Goal: Book appointment/travel/reservation

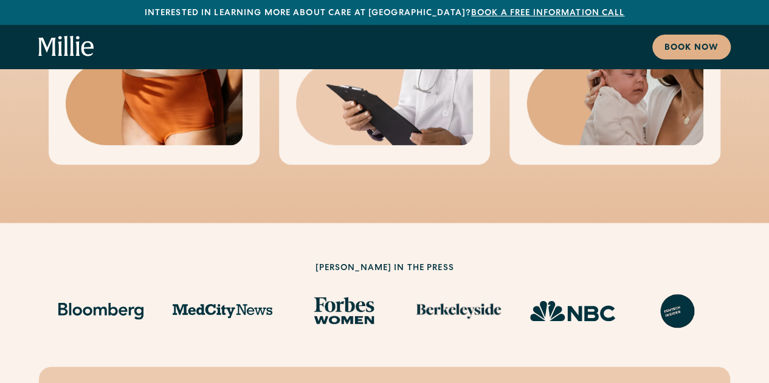
scroll to position [972, 0]
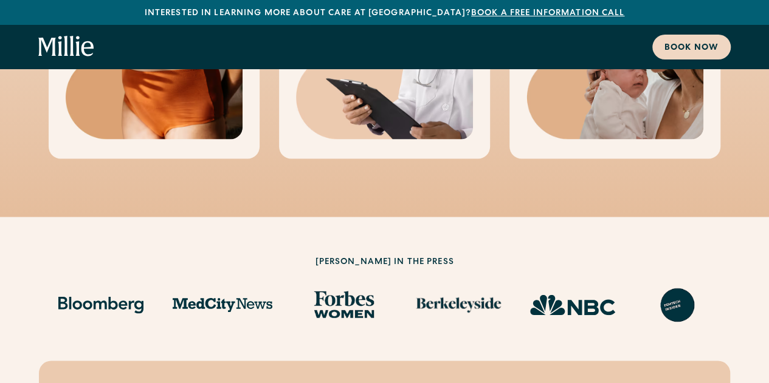
click at [679, 48] on div "Book now" at bounding box center [691, 48] width 54 height 13
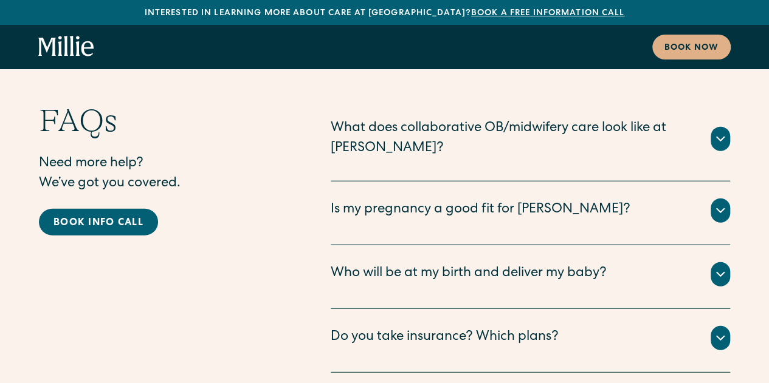
scroll to position [6146, 0]
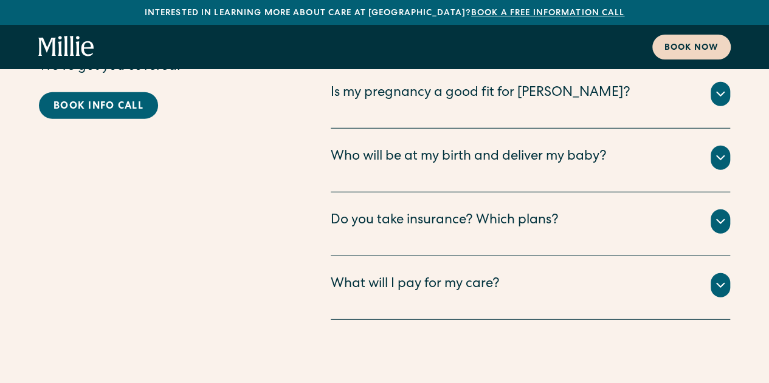
click at [674, 46] on div "Book now" at bounding box center [691, 48] width 54 height 13
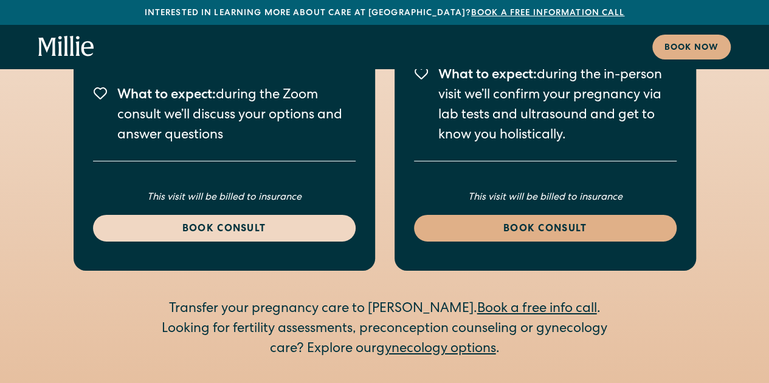
scroll to position [1893, 0]
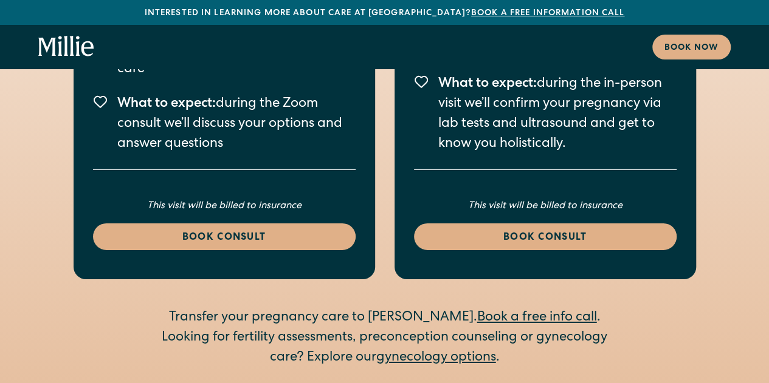
click at [423, 352] on link "gynecology options" at bounding box center [436, 358] width 120 height 13
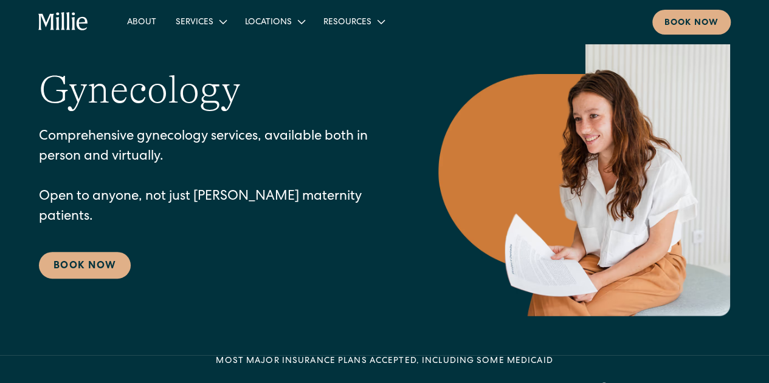
scroll to position [122, 0]
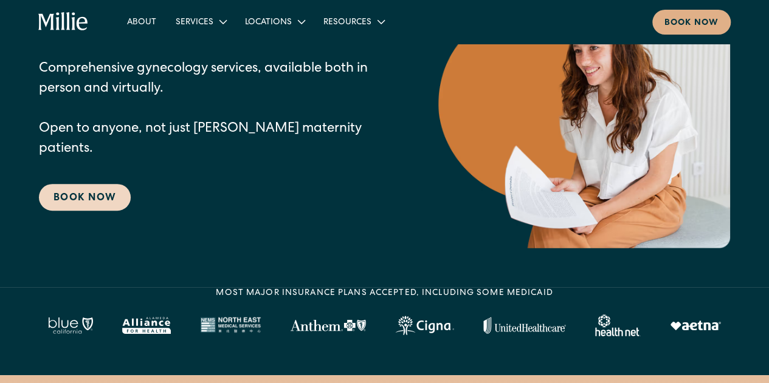
click at [100, 187] on link "Book Now" at bounding box center [85, 197] width 92 height 27
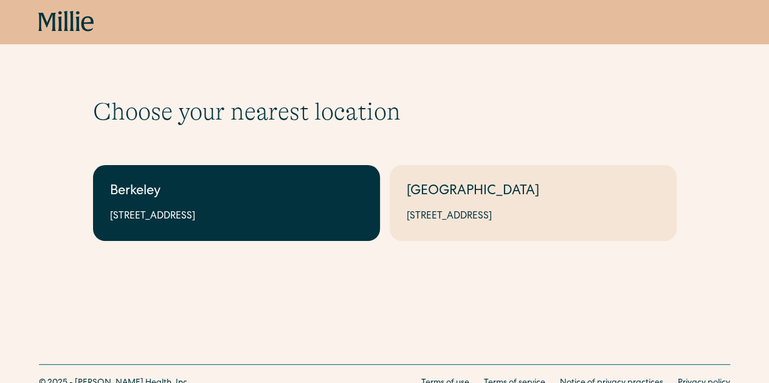
click at [260, 216] on div "2999 Regent St, Suite 524, Berkeley, CA 94705" at bounding box center [236, 217] width 253 height 15
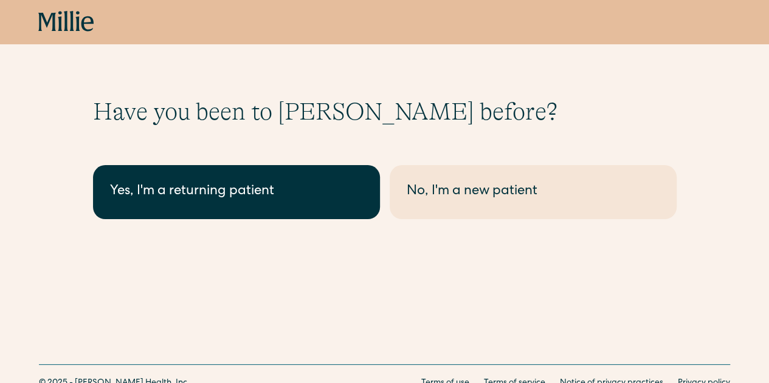
click at [313, 210] on link "Yes, I'm a returning patient" at bounding box center [236, 192] width 287 height 54
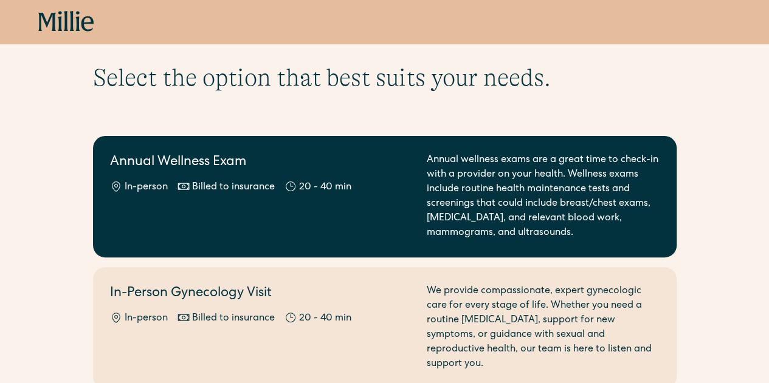
scroll to position [61, 0]
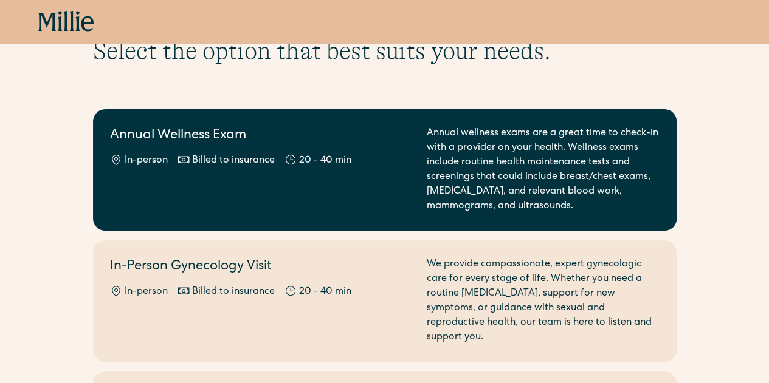
click at [352, 185] on div "Annual Wellness Exam In-person Billed to insurance 20 - 40 min" at bounding box center [261, 169] width 302 height 87
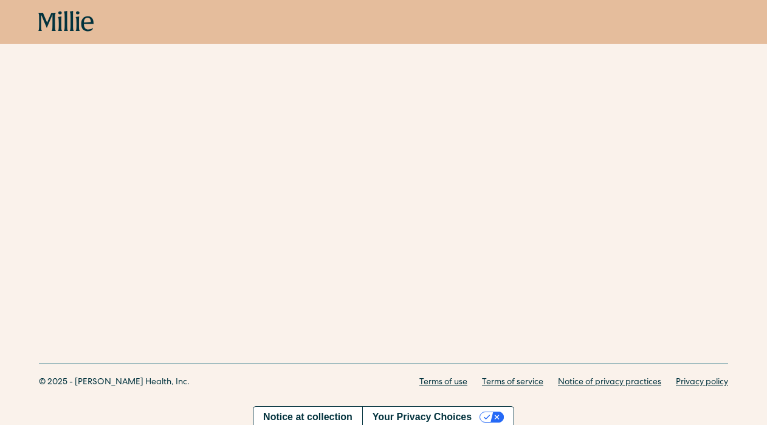
scroll to position [450, 0]
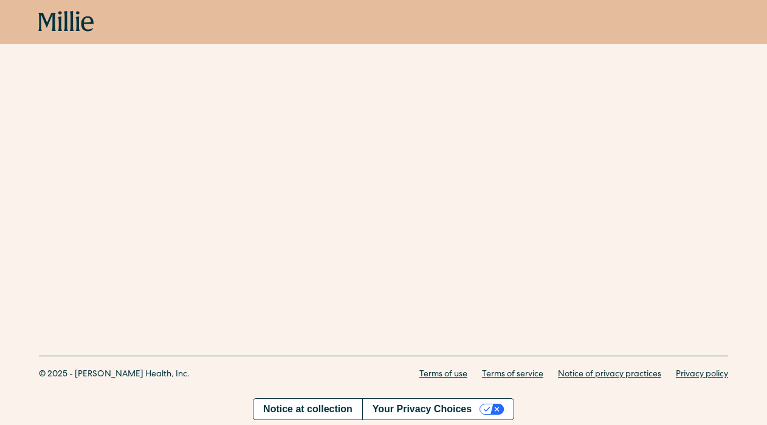
click at [116, 383] on div "Notice at collection Your Privacy Choices" at bounding box center [383, 409] width 767 height 32
click at [159, 383] on div "Notice at collection Your Privacy Choices" at bounding box center [383, 409] width 767 height 32
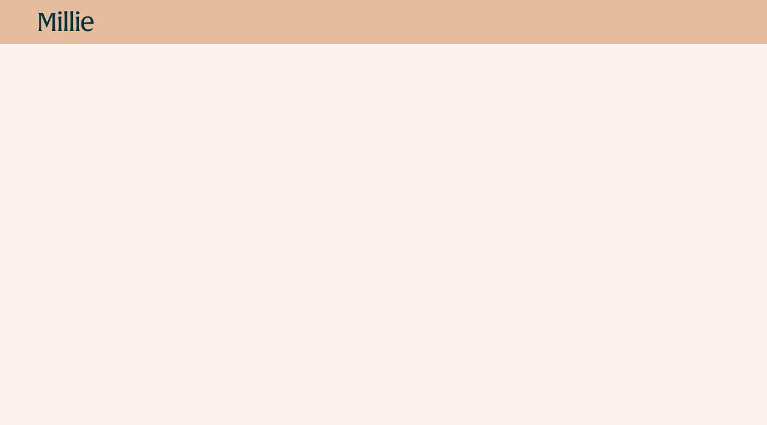
scroll to position [243, 0]
